Goal: Transaction & Acquisition: Book appointment/travel/reservation

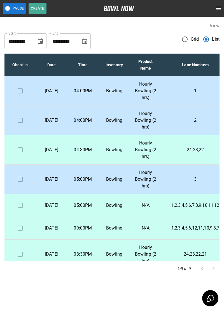
click at [144, 94] on p "Hourly Bowling (2 hrs)" at bounding box center [146, 91] width 22 height 20
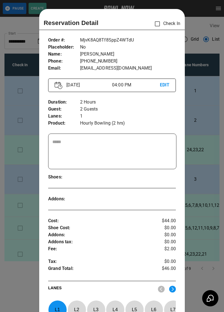
scroll to position [9, 0]
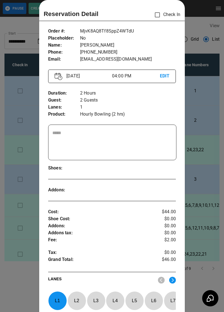
click at [23, 275] on div at bounding box center [112, 156] width 224 height 312
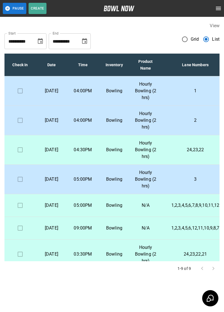
click at [116, 121] on p "Bowling" at bounding box center [114, 120] width 22 height 7
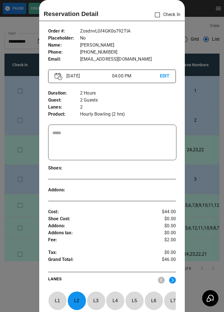
click at [19, 279] on div at bounding box center [112, 156] width 224 height 312
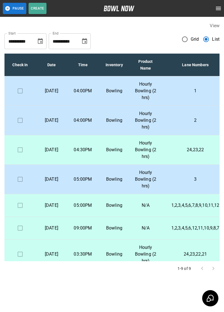
click at [118, 149] on p "Bowling" at bounding box center [114, 149] width 22 height 7
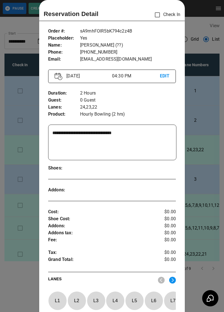
click at [26, 287] on div at bounding box center [112, 156] width 224 height 312
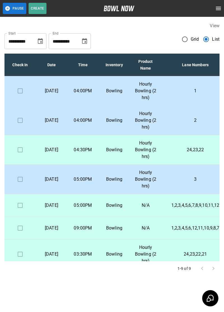
click at [137, 180] on p "Hourly Bowling (2 hrs)" at bounding box center [146, 179] width 22 height 20
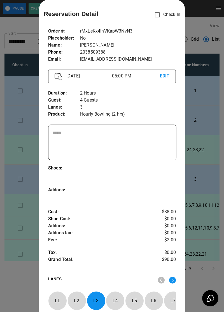
click at [21, 280] on div at bounding box center [112, 156] width 224 height 312
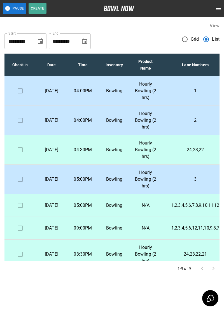
click at [93, 186] on td "05:00PM" at bounding box center [82, 179] width 31 height 29
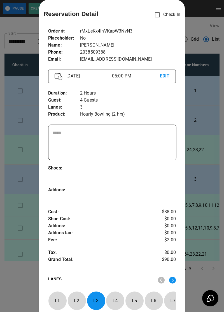
click at [18, 294] on div at bounding box center [112, 156] width 224 height 312
